Goal: Task Accomplishment & Management: Manage account settings

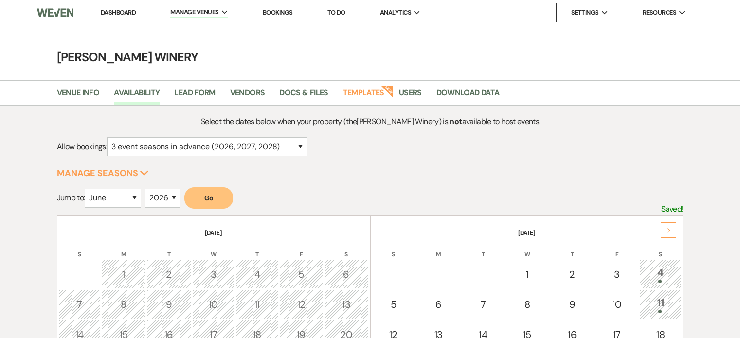
select select "6"
click at [126, 13] on link "Dashboard" at bounding box center [118, 12] width 35 height 8
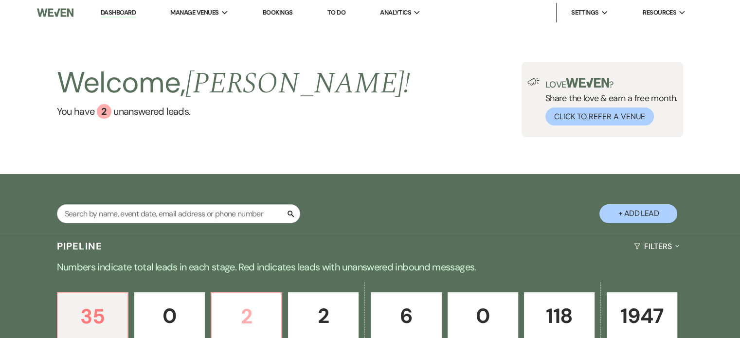
click at [257, 320] on p "2" at bounding box center [247, 316] width 58 height 33
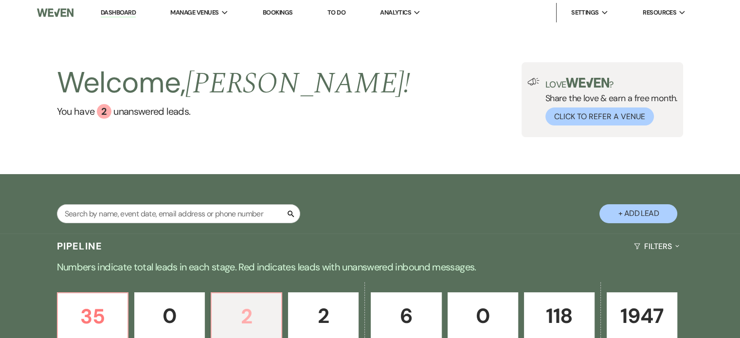
select select "2"
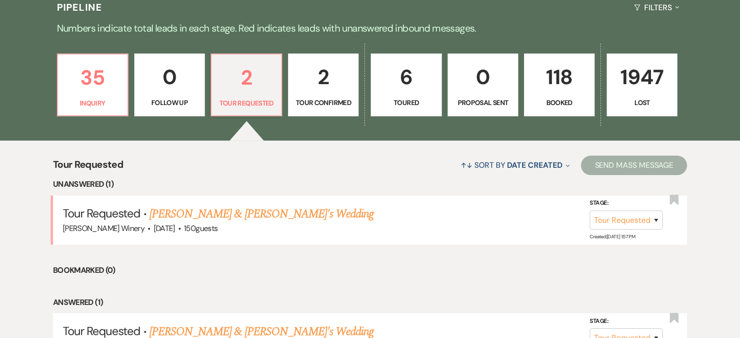
scroll to position [239, 0]
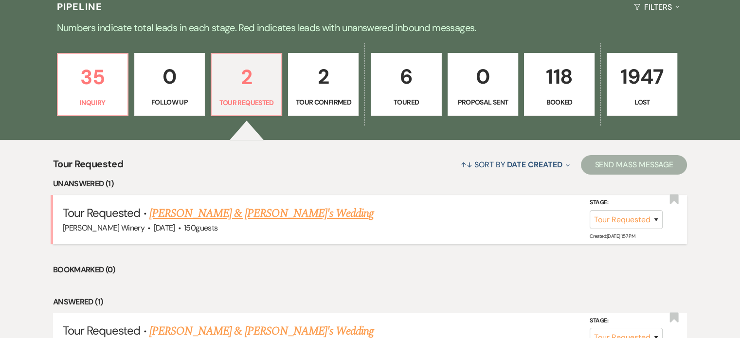
click at [237, 212] on link "[PERSON_NAME] & [PERSON_NAME]'s Wedding" at bounding box center [261, 214] width 225 height 18
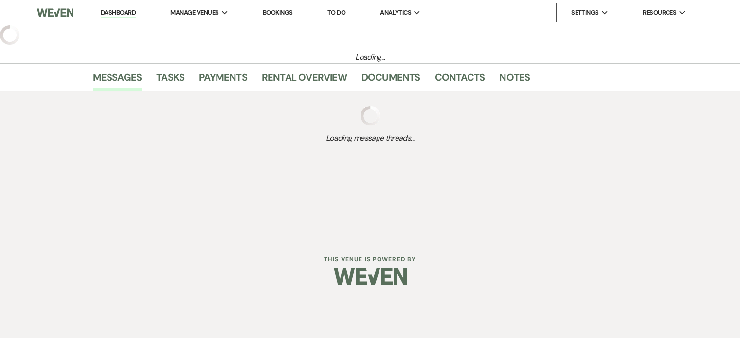
select select "2"
select select "5"
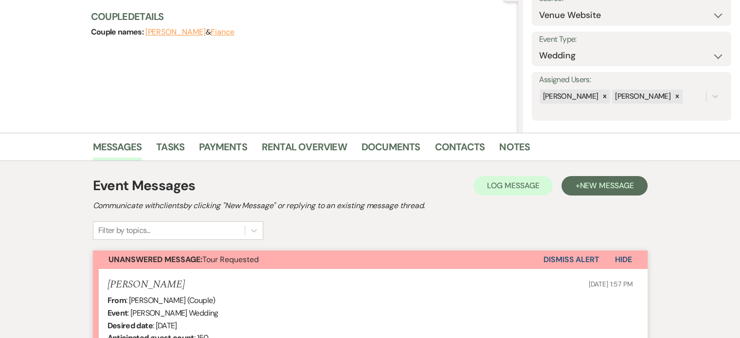
scroll to position [67, 0]
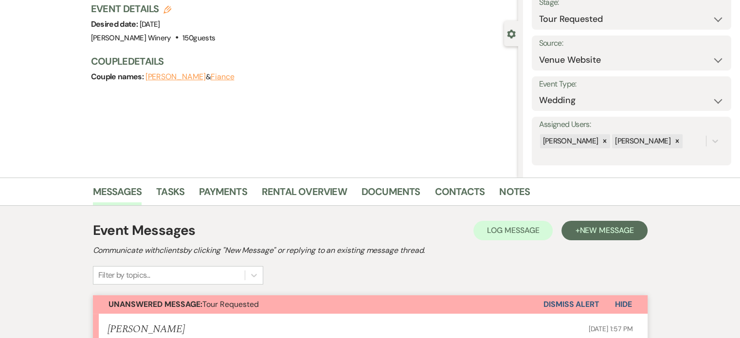
scroll to position [239, 0]
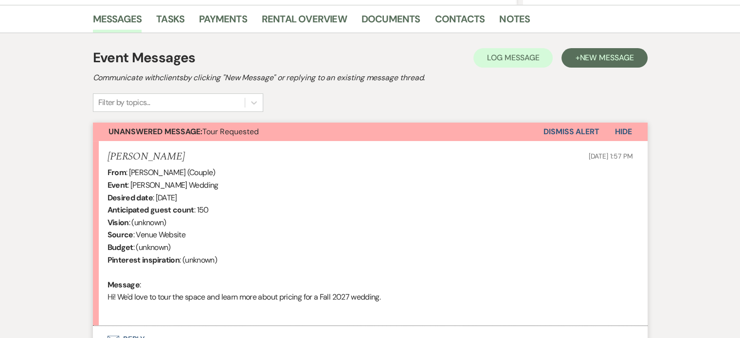
select select "2"
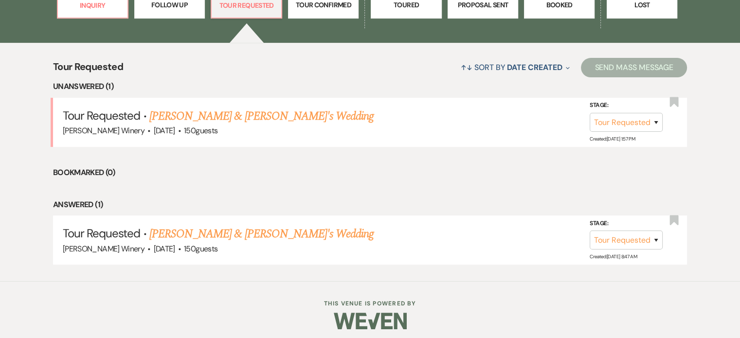
scroll to position [341, 0]
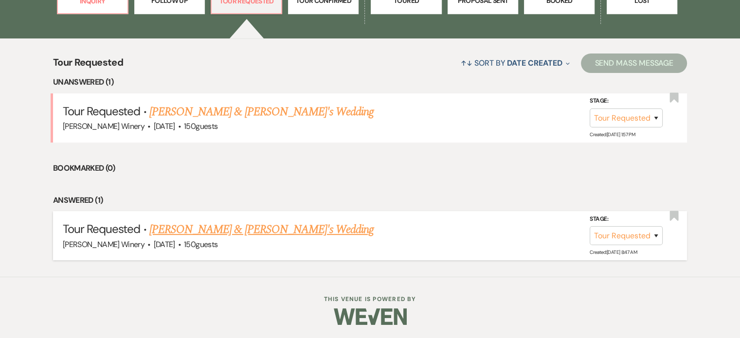
click at [237, 230] on link "[PERSON_NAME] & [PERSON_NAME]'s Wedding" at bounding box center [261, 230] width 225 height 18
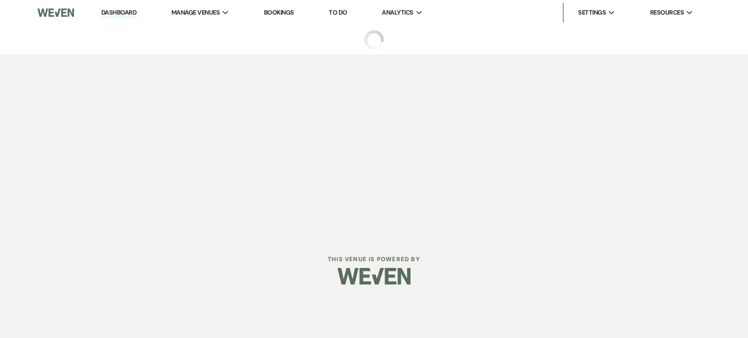
select select "2"
select select "5"
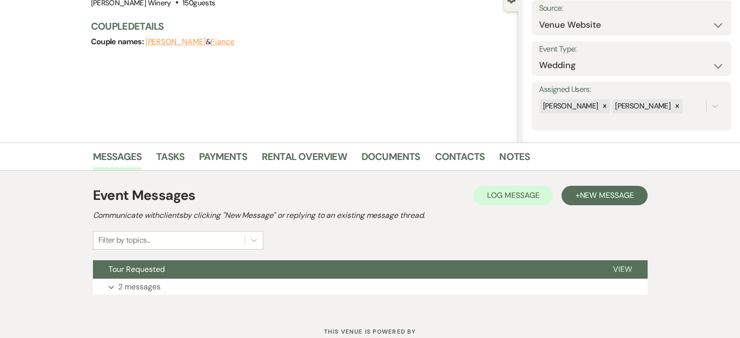
scroll to position [135, 0]
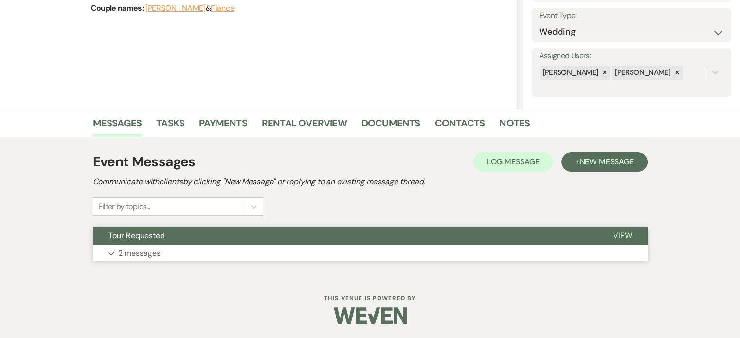
click at [339, 258] on button "Expand 2 messages" at bounding box center [370, 253] width 555 height 17
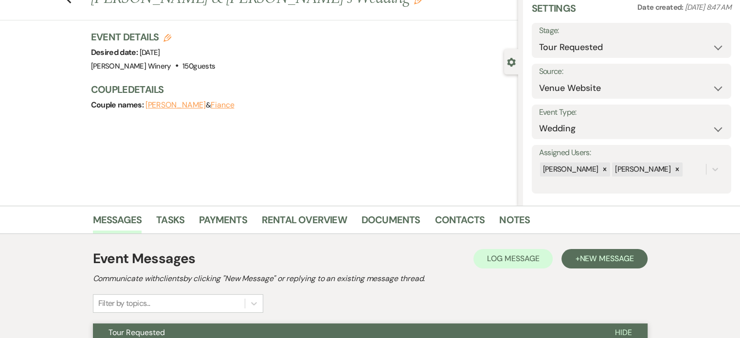
scroll to position [0, 0]
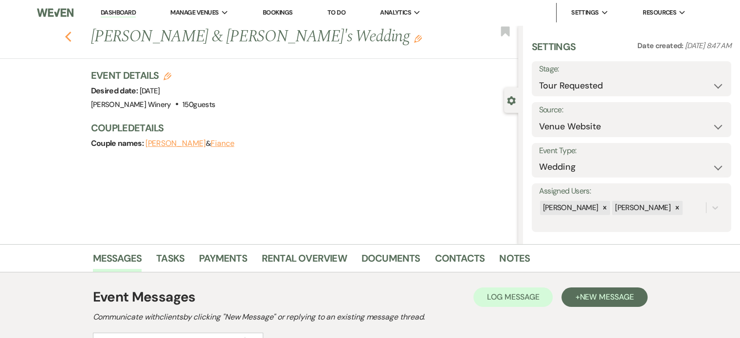
click at [72, 35] on icon "Previous" at bounding box center [68, 37] width 7 height 12
select select "2"
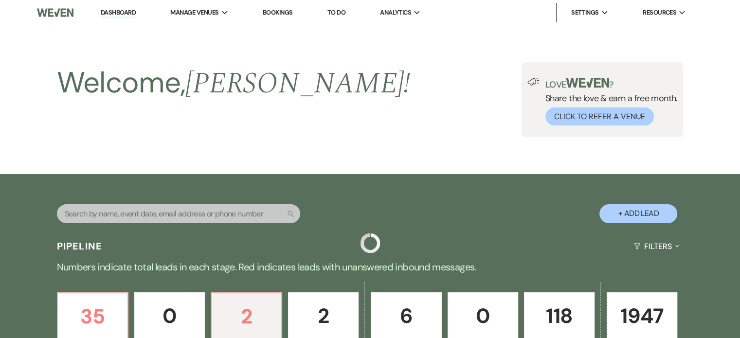
scroll to position [341, 0]
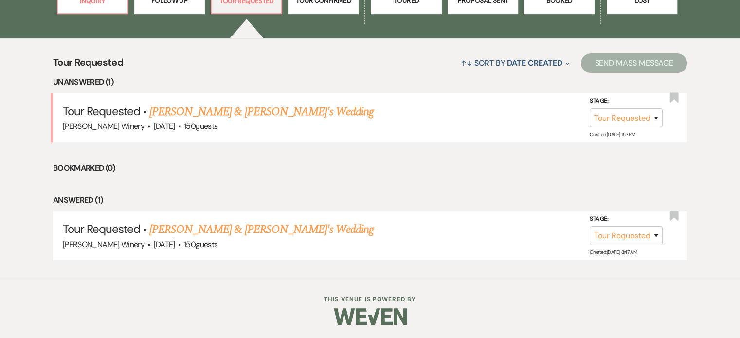
click at [324, 3] on p "Tour Confirmed" at bounding box center [323, 0] width 58 height 11
select select "4"
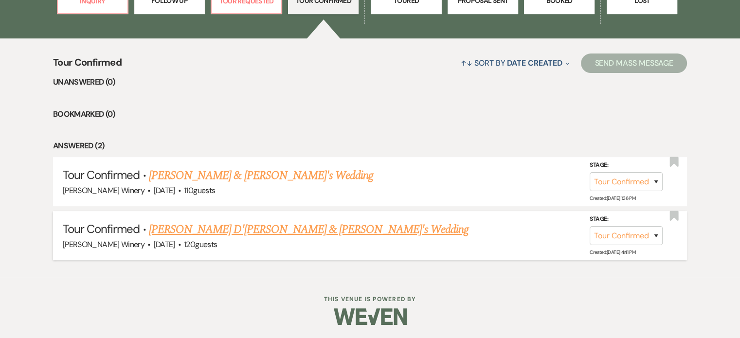
click at [265, 231] on link "[PERSON_NAME] D'[PERSON_NAME] & [PERSON_NAME]'s Wedding" at bounding box center [309, 230] width 320 height 18
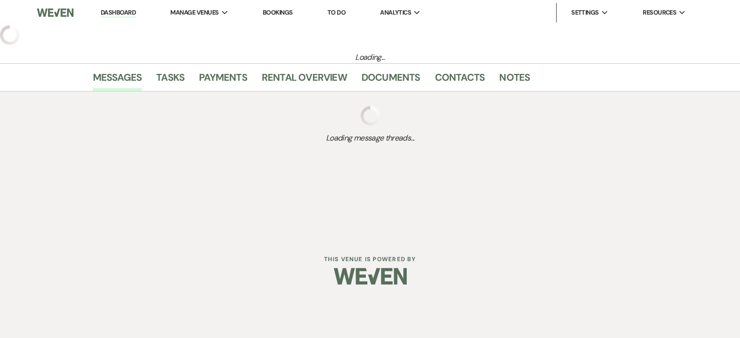
select select "4"
select select "5"
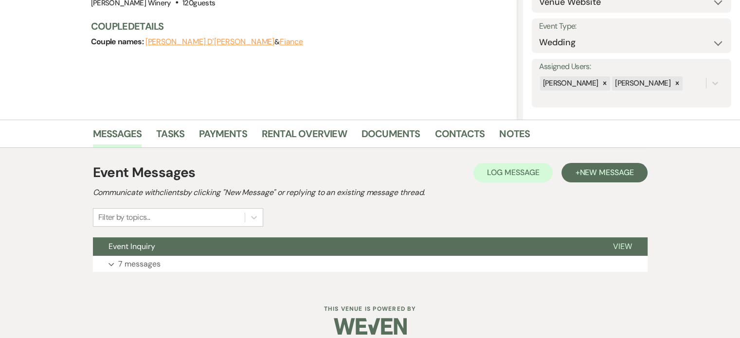
scroll to position [135, 0]
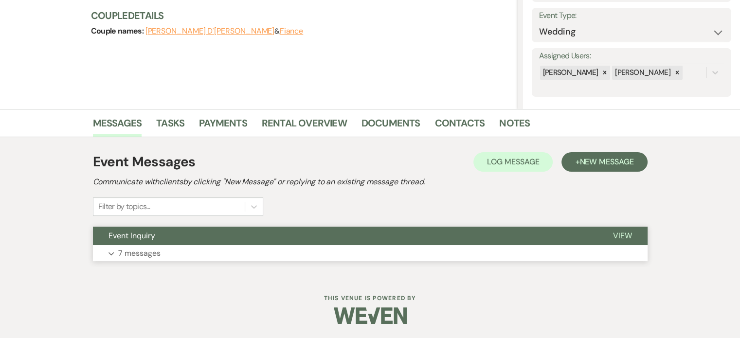
click at [506, 254] on button "Expand 7 messages" at bounding box center [370, 253] width 555 height 17
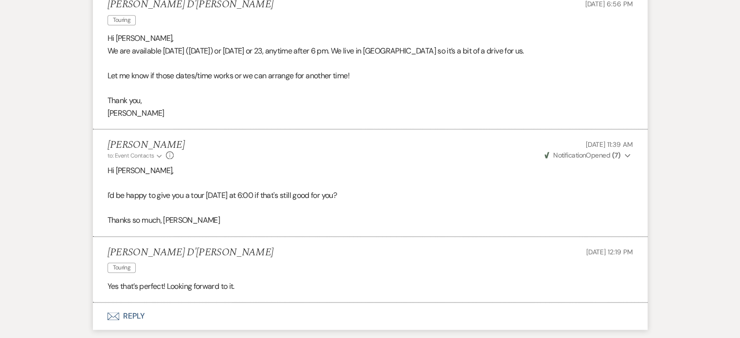
scroll to position [1106, 0]
